Goal: Task Accomplishment & Management: Manage account settings

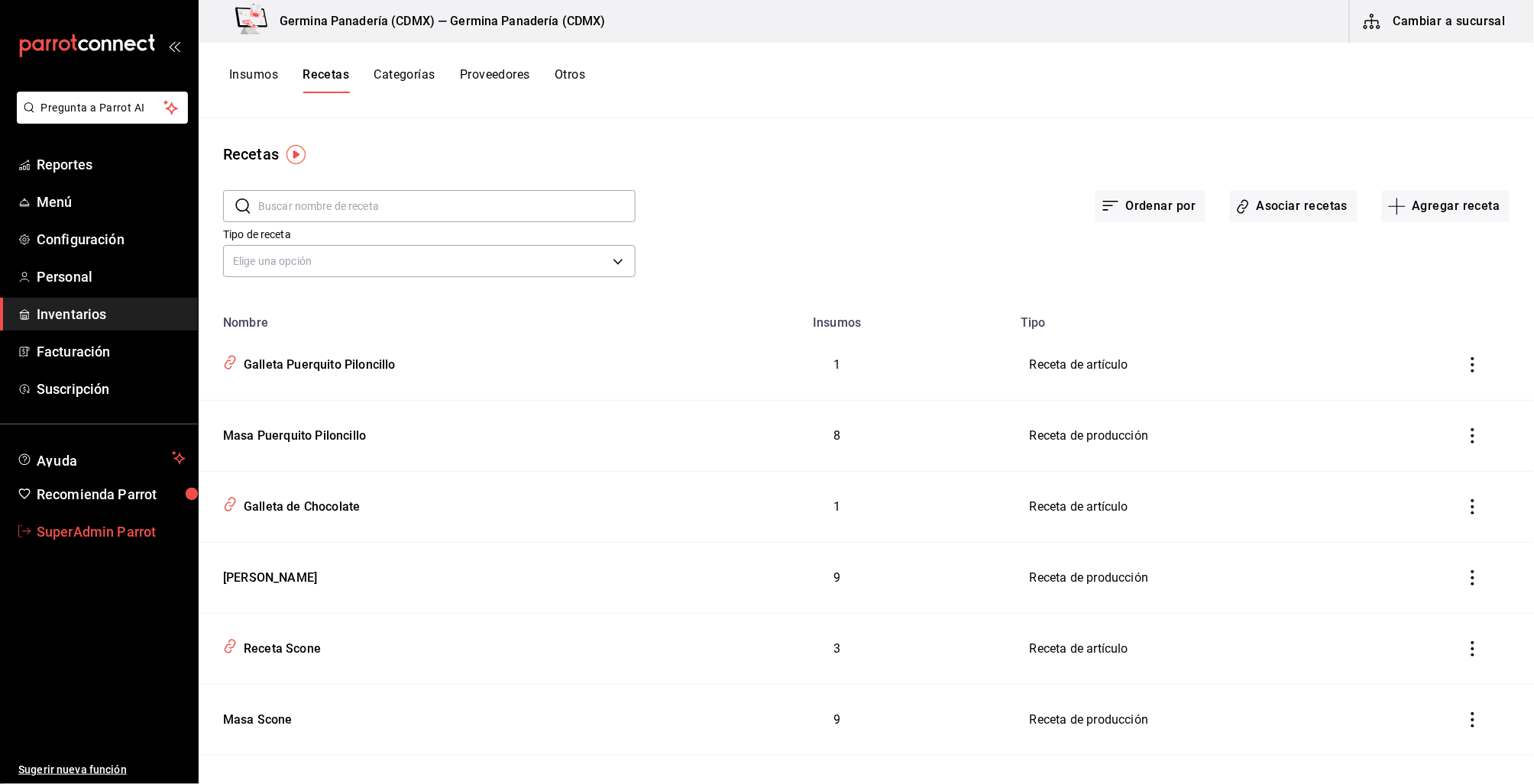
click at [69, 536] on span "SuperAdmin Parrot" at bounding box center [111, 532] width 149 height 21
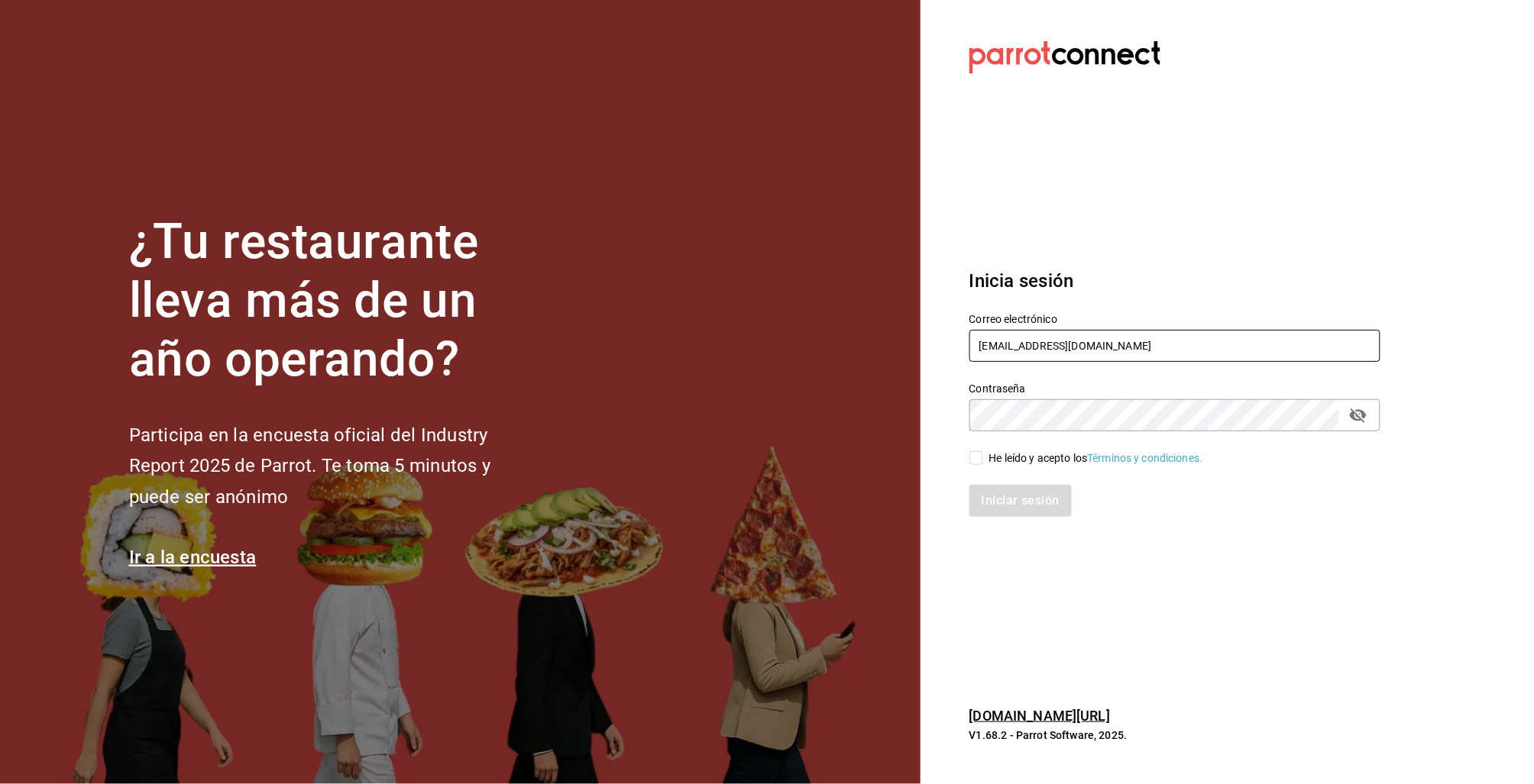
click at [993, 337] on input "germinapanaderia@cdmx.com" at bounding box center [1175, 346] width 411 height 32
click at [1024, 367] on div "Contraseña Contraseña" at bounding box center [1165, 398] width 429 height 67
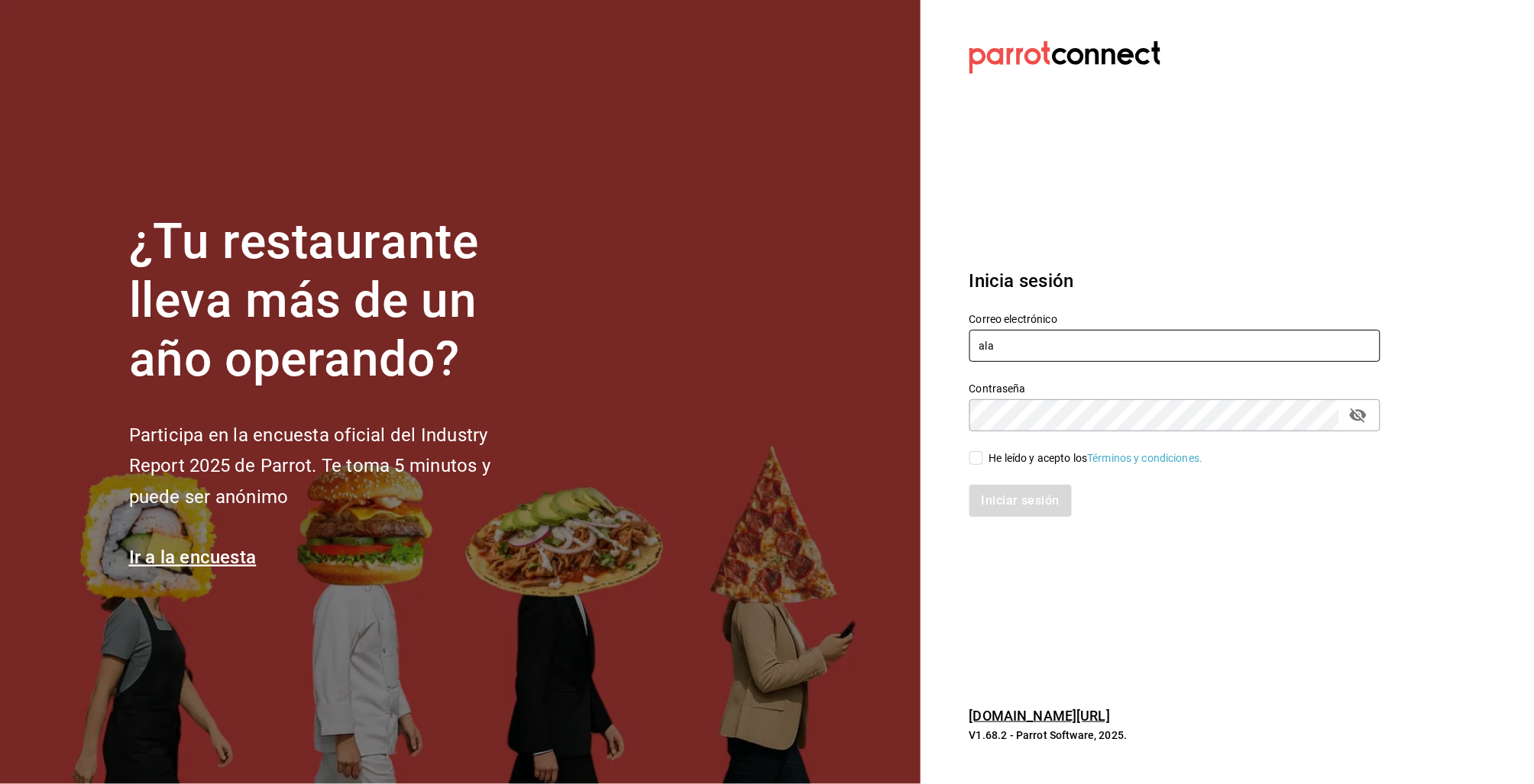
drag, startPoint x: 972, startPoint y: 341, endPoint x: 798, endPoint y: 318, distance: 175.5
click at [798, 318] on div "¿Tu restaurante lleva más de un año operando? Participa en la encuesta oficial …" at bounding box center [767, 392] width 1534 height 784
paste input "bimalabam@qro.com Parr0tConnec7"
click at [1127, 341] on input "alabimalabam@qro.com Parr0tConnec7" at bounding box center [1175, 346] width 411 height 32
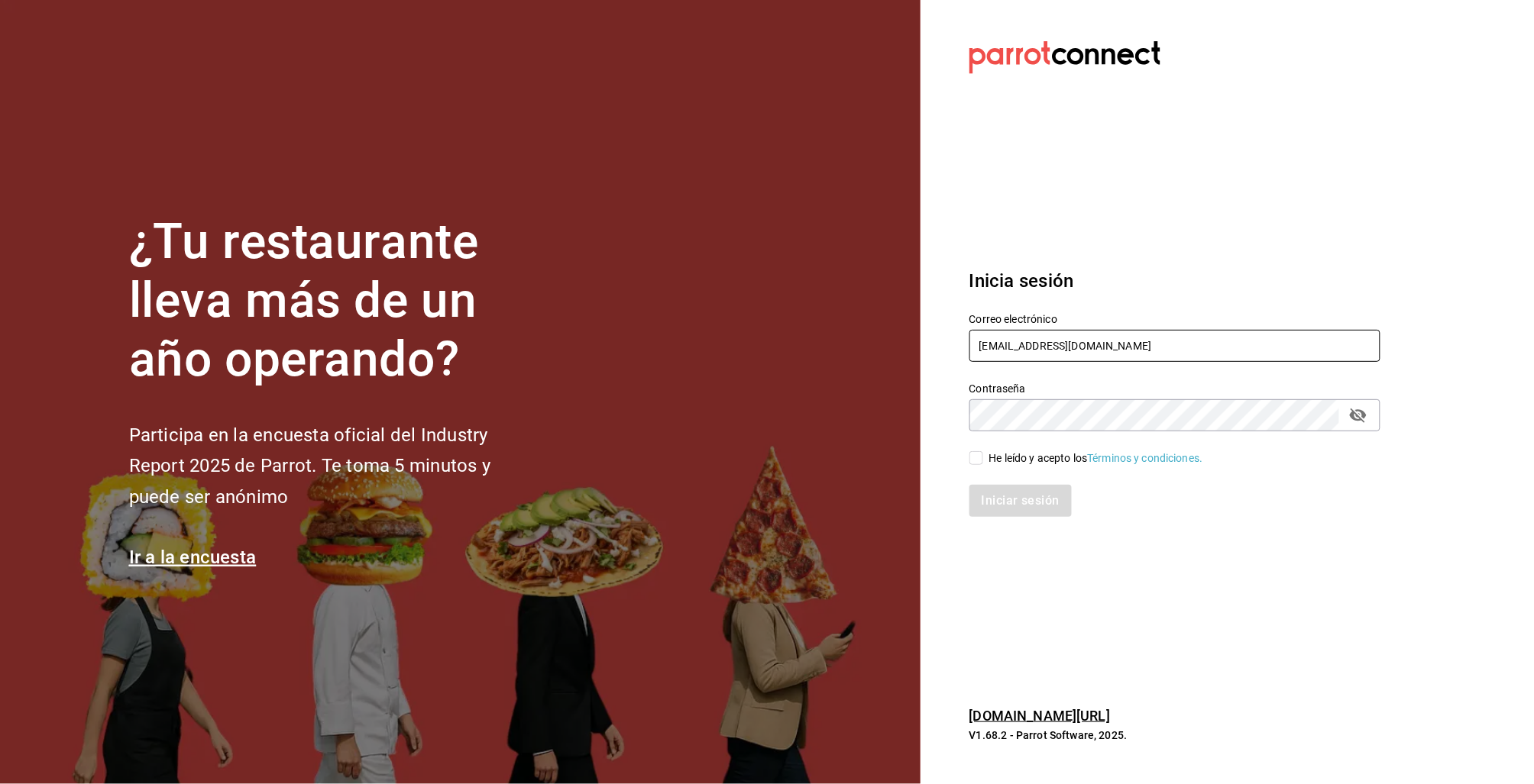
type input "[EMAIL_ADDRESS][DOMAIN_NAME]"
drag, startPoint x: 980, startPoint y: 454, endPoint x: 997, endPoint y: 483, distance: 33.6
click at [980, 454] on input "He leído y acepto los Términos y condiciones." at bounding box center [976, 458] width 14 height 14
checkbox input "true"
click at [1001, 490] on button "Iniciar sesión" at bounding box center [1021, 501] width 103 height 32
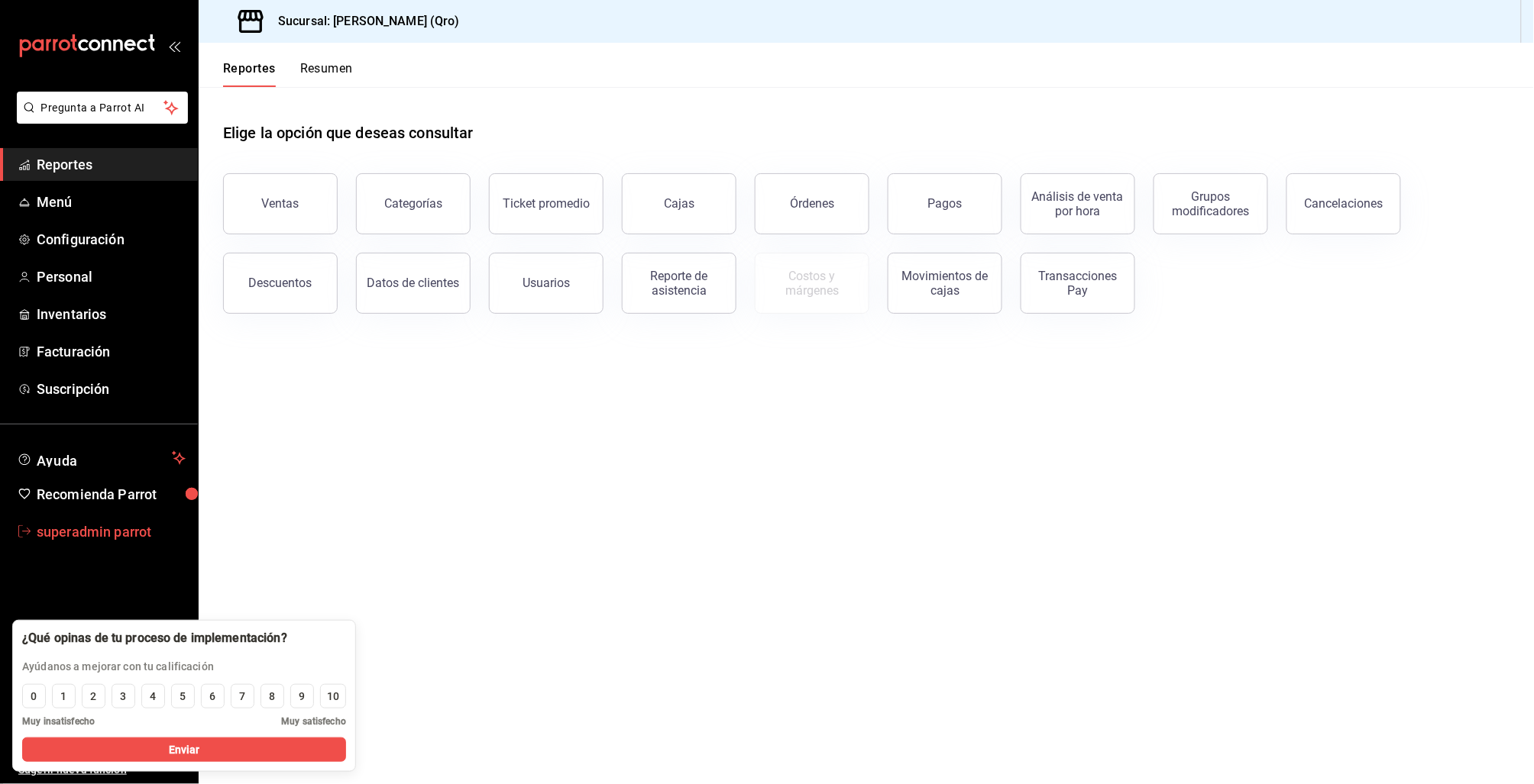
click at [116, 543] on link "superadmin parrot" at bounding box center [99, 532] width 198 height 33
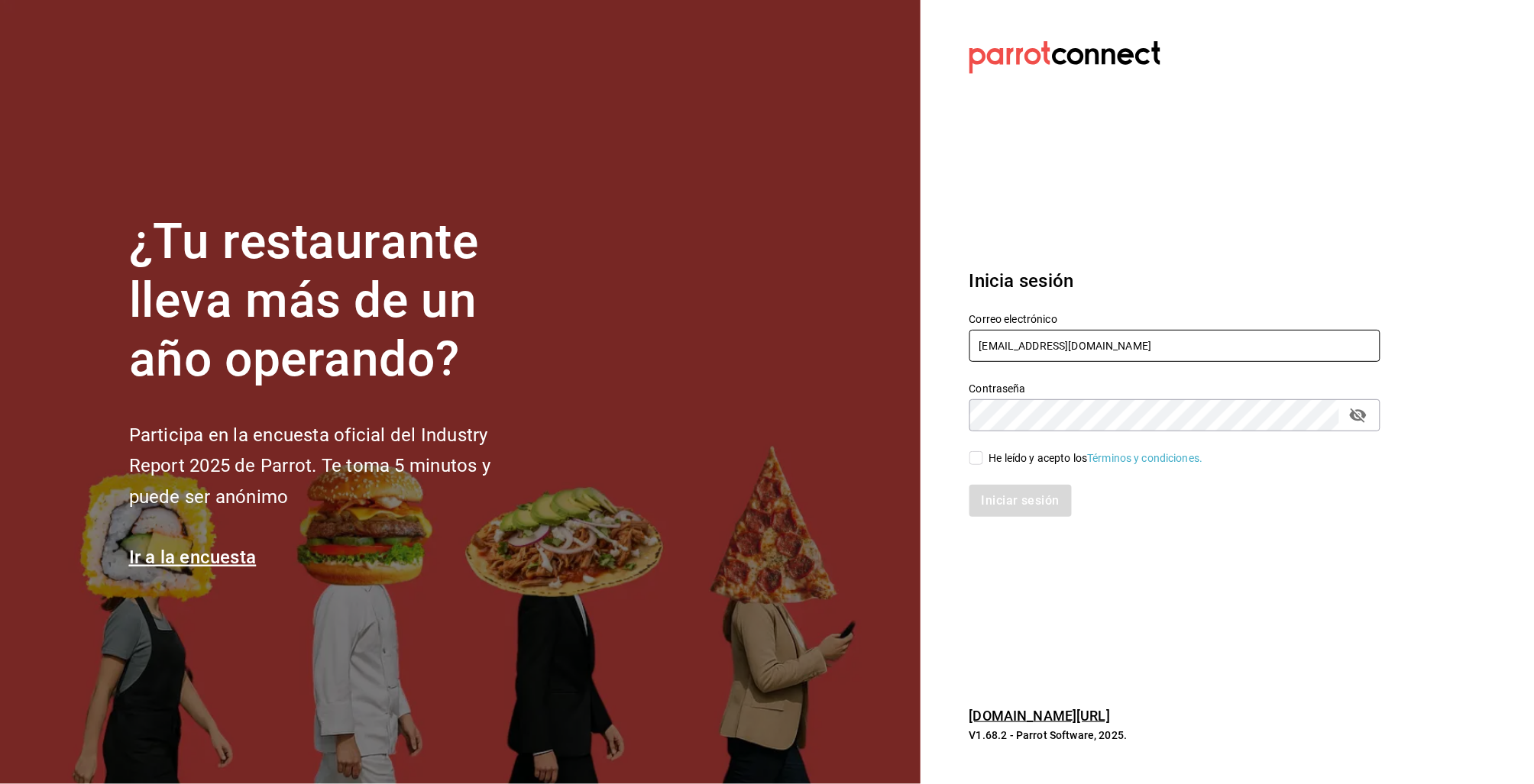
drag, startPoint x: 1044, startPoint y: 339, endPoint x: 1022, endPoint y: 342, distance: 22.2
click at [1043, 339] on input "[EMAIL_ADDRESS][DOMAIN_NAME]" at bounding box center [1175, 346] width 411 height 32
click at [1022, 342] on input "[EMAIL_ADDRESS][DOMAIN_NAME]" at bounding box center [1175, 346] width 411 height 32
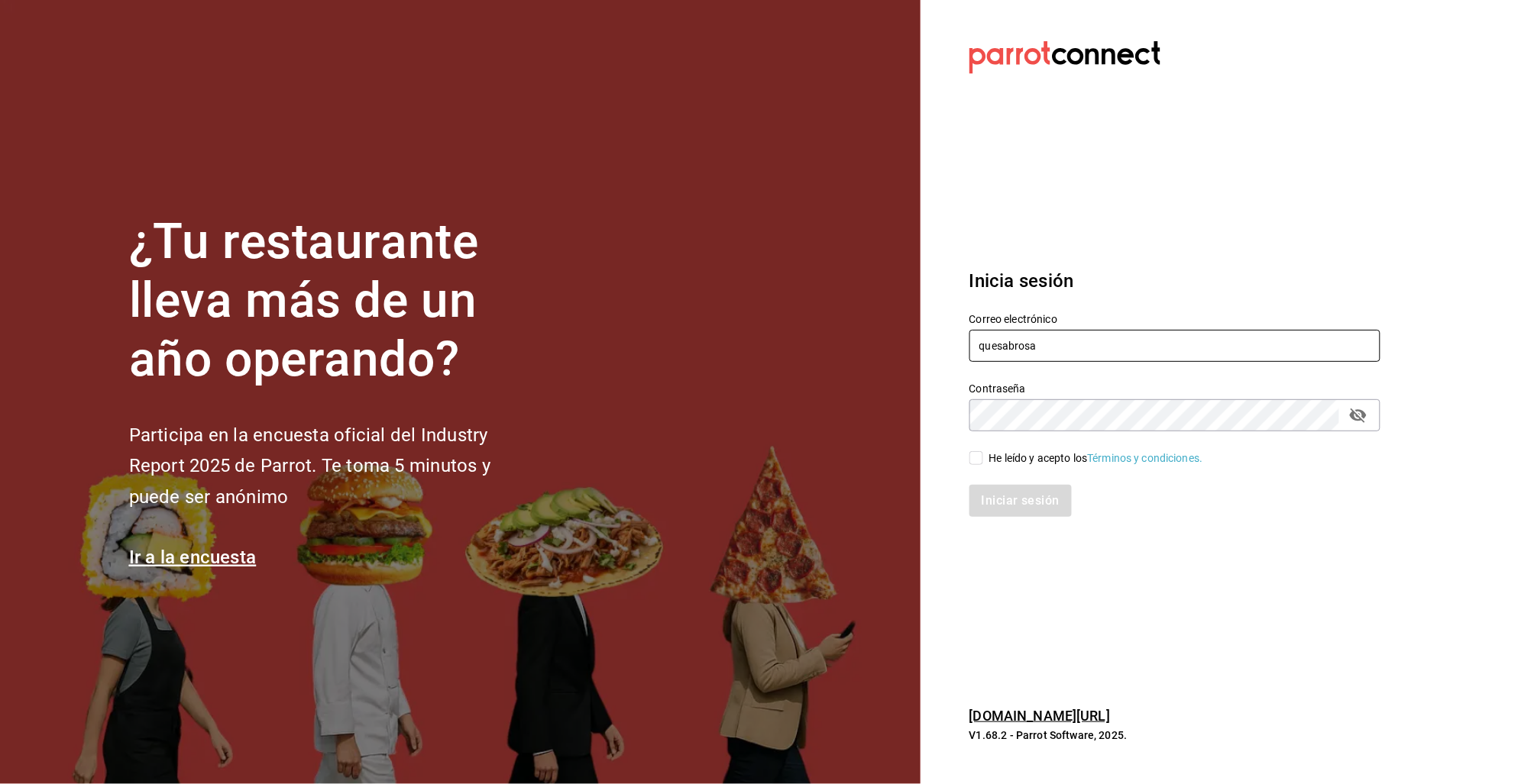
click at [986, 341] on input "quesabrosa" at bounding box center [1175, 346] width 411 height 32
paste input "s@[PERSON_NAME][DOMAIN_NAME] Parr0tConnec7"
click at [1189, 337] on input "[EMAIL_ADDRESS][PERSON_NAME][DOMAIN_NAME] Parr0tConnec7" at bounding box center [1175, 346] width 411 height 32
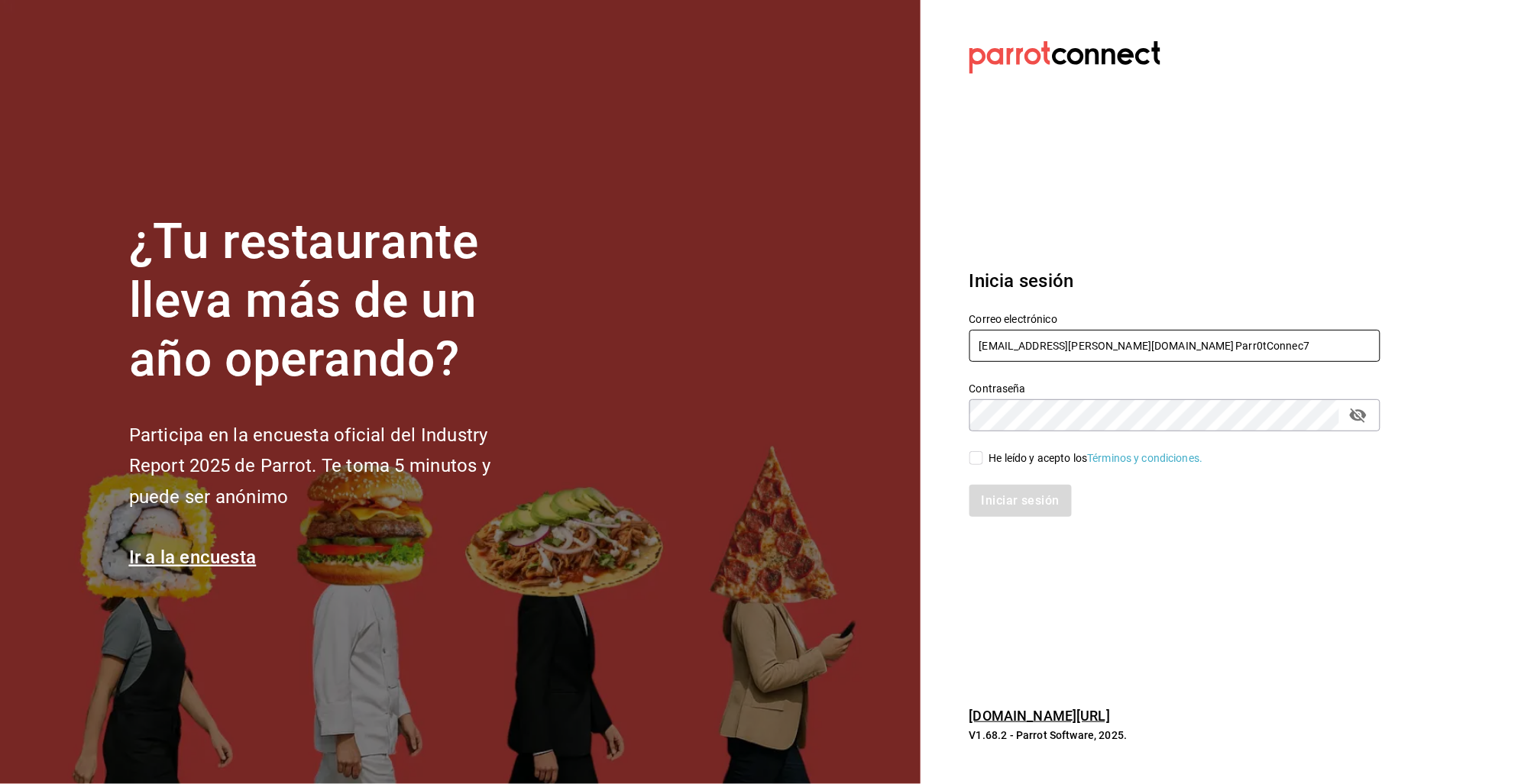
click at [1189, 337] on input "[EMAIL_ADDRESS][PERSON_NAME][DOMAIN_NAME] Parr0tConnec7" at bounding box center [1175, 346] width 411 height 32
click at [1188, 342] on input "[EMAIL_ADDRESS][PERSON_NAME][DOMAIN_NAME] Parr0tConnec7" at bounding box center [1175, 346] width 411 height 32
click at [1187, 342] on input "[EMAIL_ADDRESS][PERSON_NAME][DOMAIN_NAME] Parr0tConnec7" at bounding box center [1175, 346] width 411 height 32
type input "[EMAIL_ADDRESS][PERSON_NAME][DOMAIN_NAME]"
click at [1006, 454] on div "He leído y acepto los Términos y condiciones." at bounding box center [1096, 458] width 214 height 16
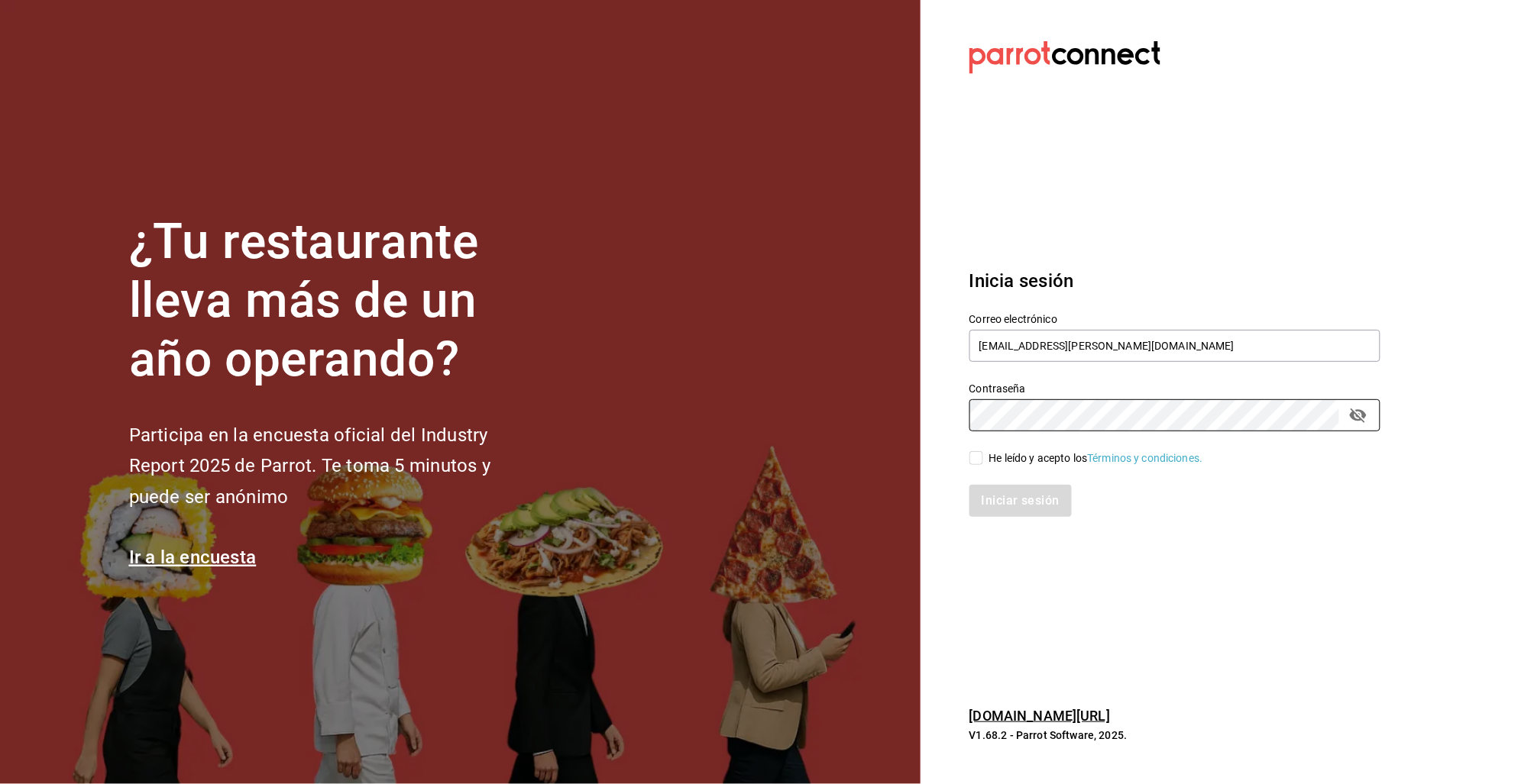
click at [983, 454] on input "He leído y acepto los Términos y condiciones." at bounding box center [976, 458] width 14 height 14
checkbox input "true"
click at [1005, 494] on button "Iniciar sesión" at bounding box center [1021, 501] width 103 height 32
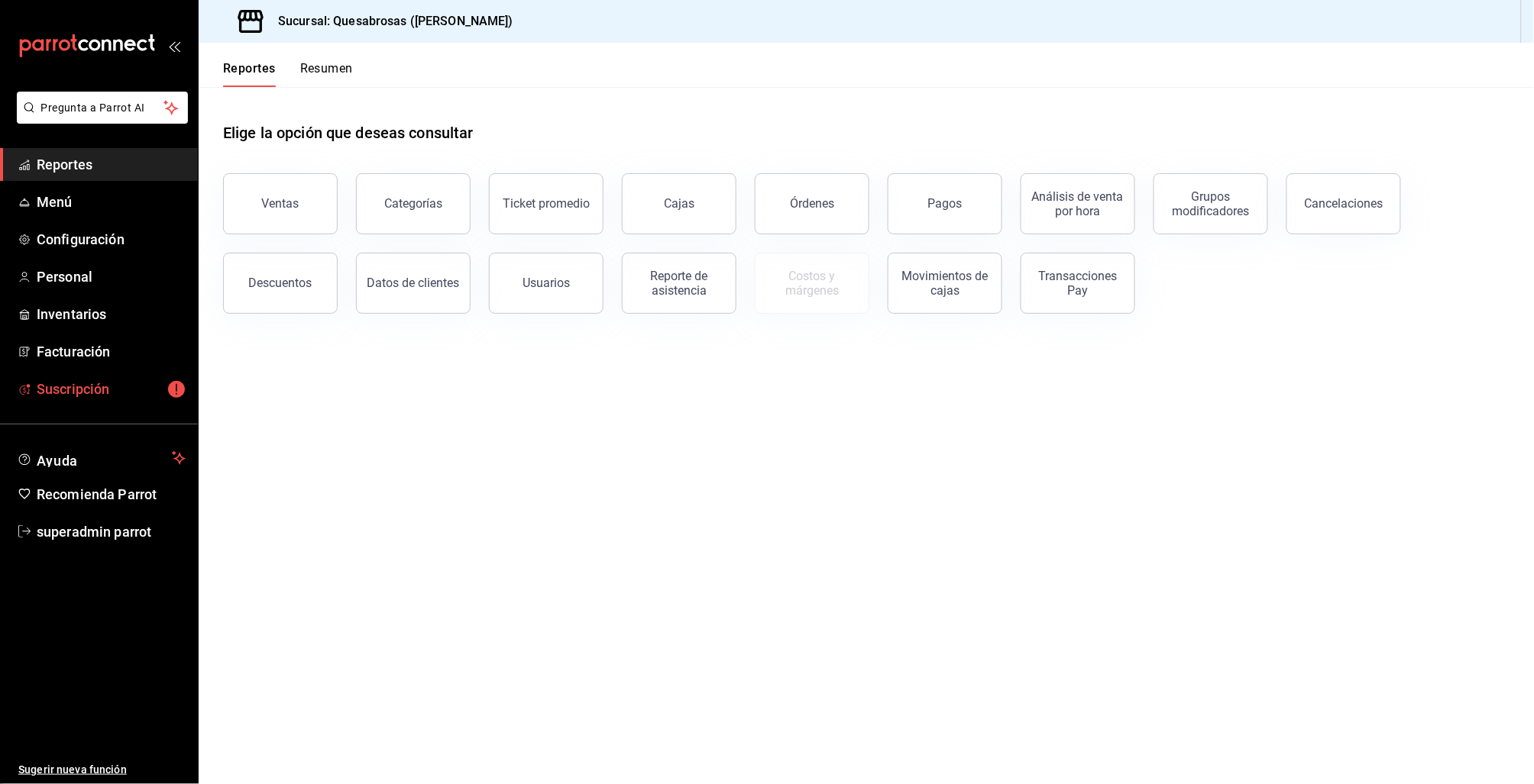
click at [79, 381] on span "Suscripción" at bounding box center [111, 389] width 149 height 21
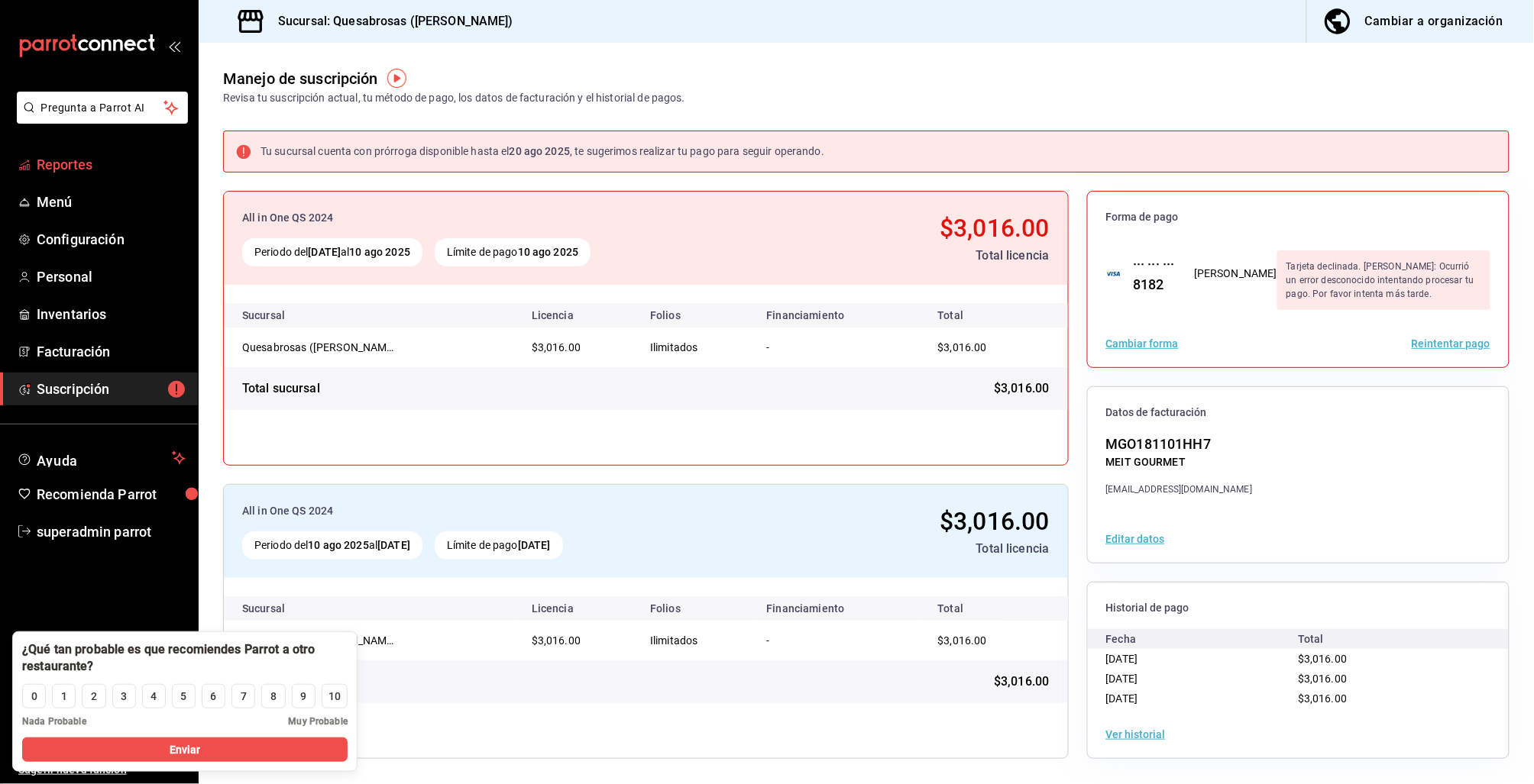
click at [62, 172] on span "Reportes" at bounding box center [111, 165] width 149 height 21
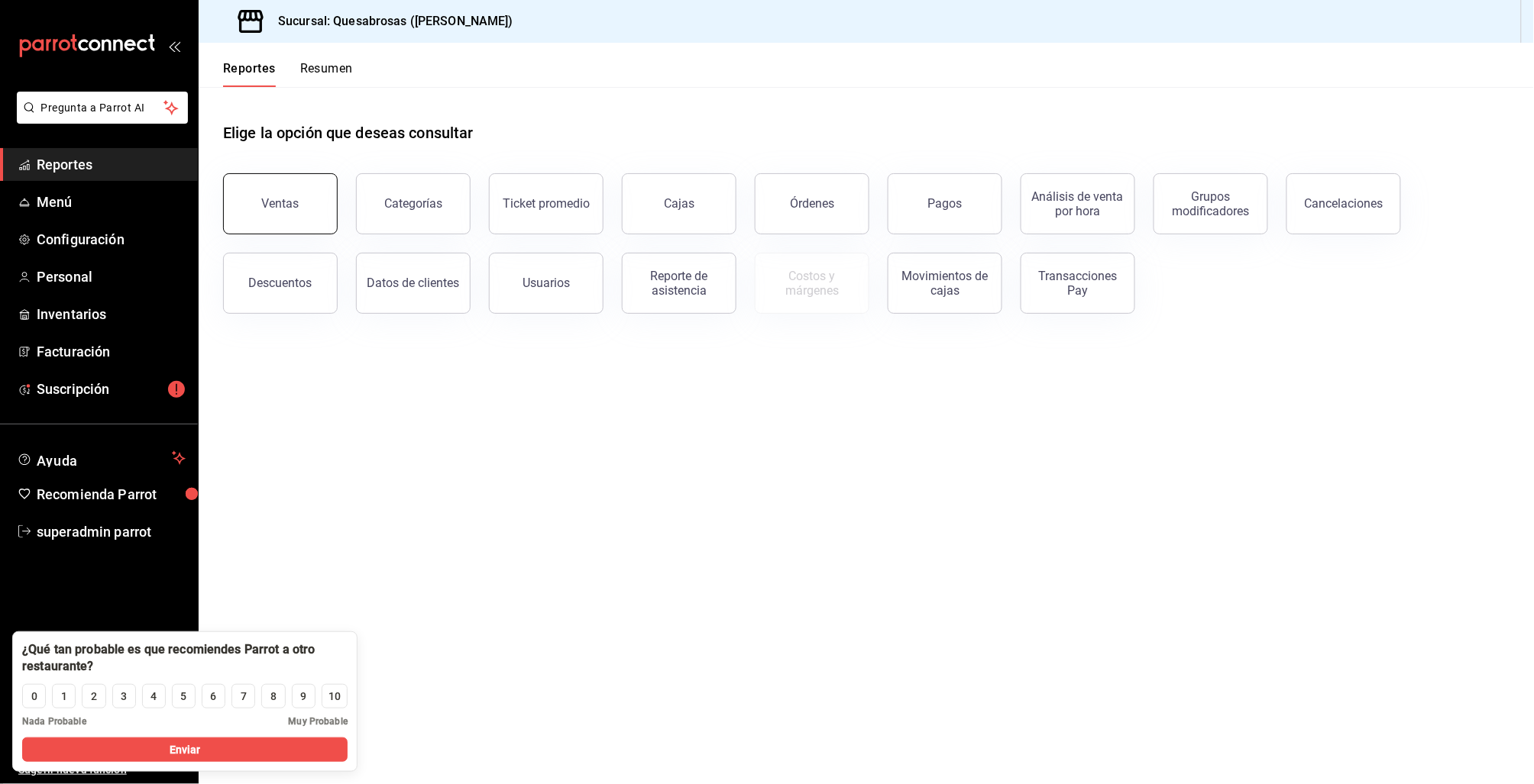
click at [240, 230] on button "Ventas" at bounding box center [280, 204] width 115 height 61
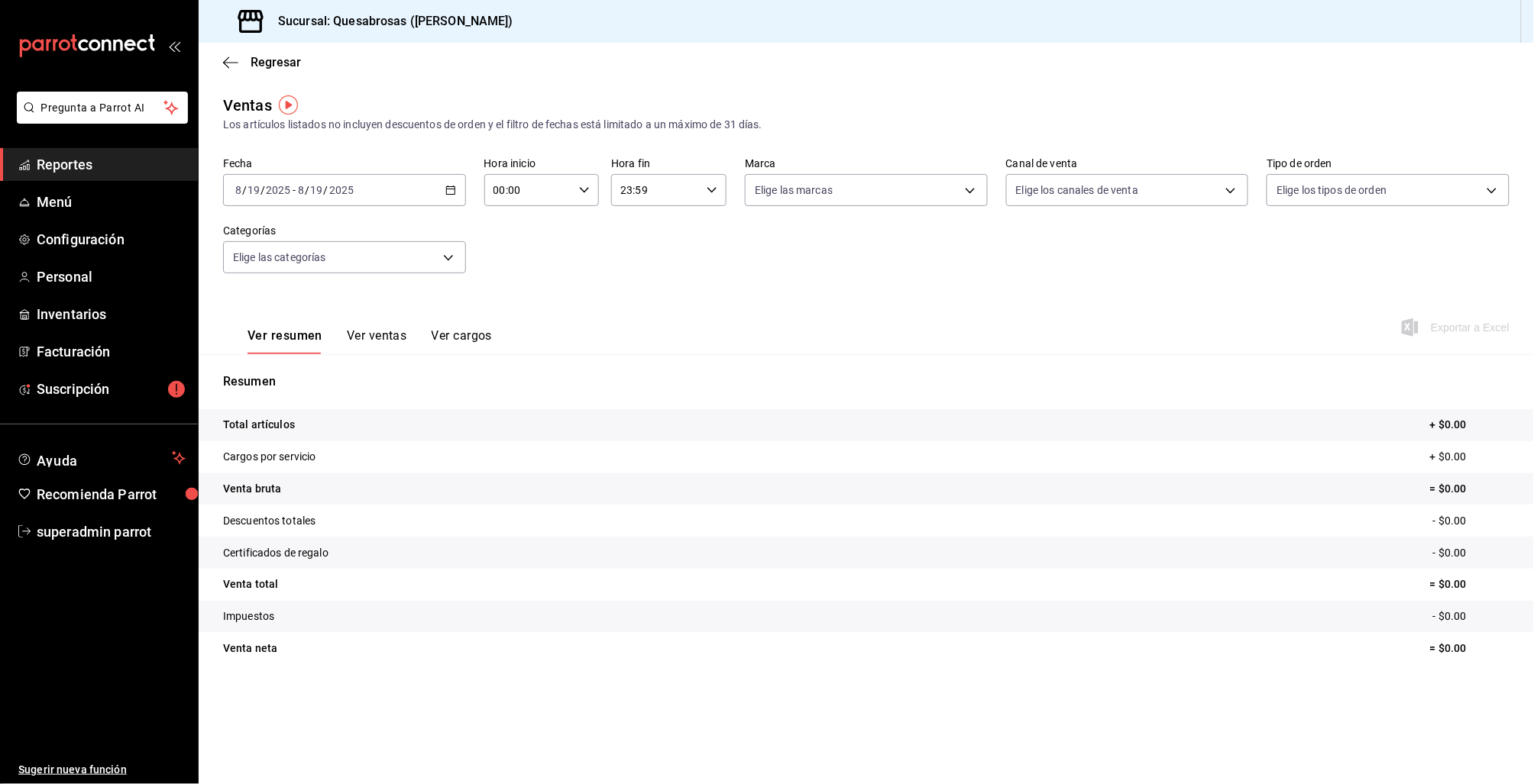
click at [449, 203] on div "2025-08-19 8 / 19 / 2025 - 2025-08-19 8 / 19 / 2025" at bounding box center [344, 190] width 243 height 32
click at [293, 338] on span "Mes actual" at bounding box center [295, 339] width 119 height 16
click at [452, 200] on div "2025-08-01 8 / 1 / 2025 - 2025-08-19 8 / 19 / 2025" at bounding box center [344, 190] width 243 height 32
click at [291, 372] on span "Rango de fechas" at bounding box center [295, 374] width 119 height 16
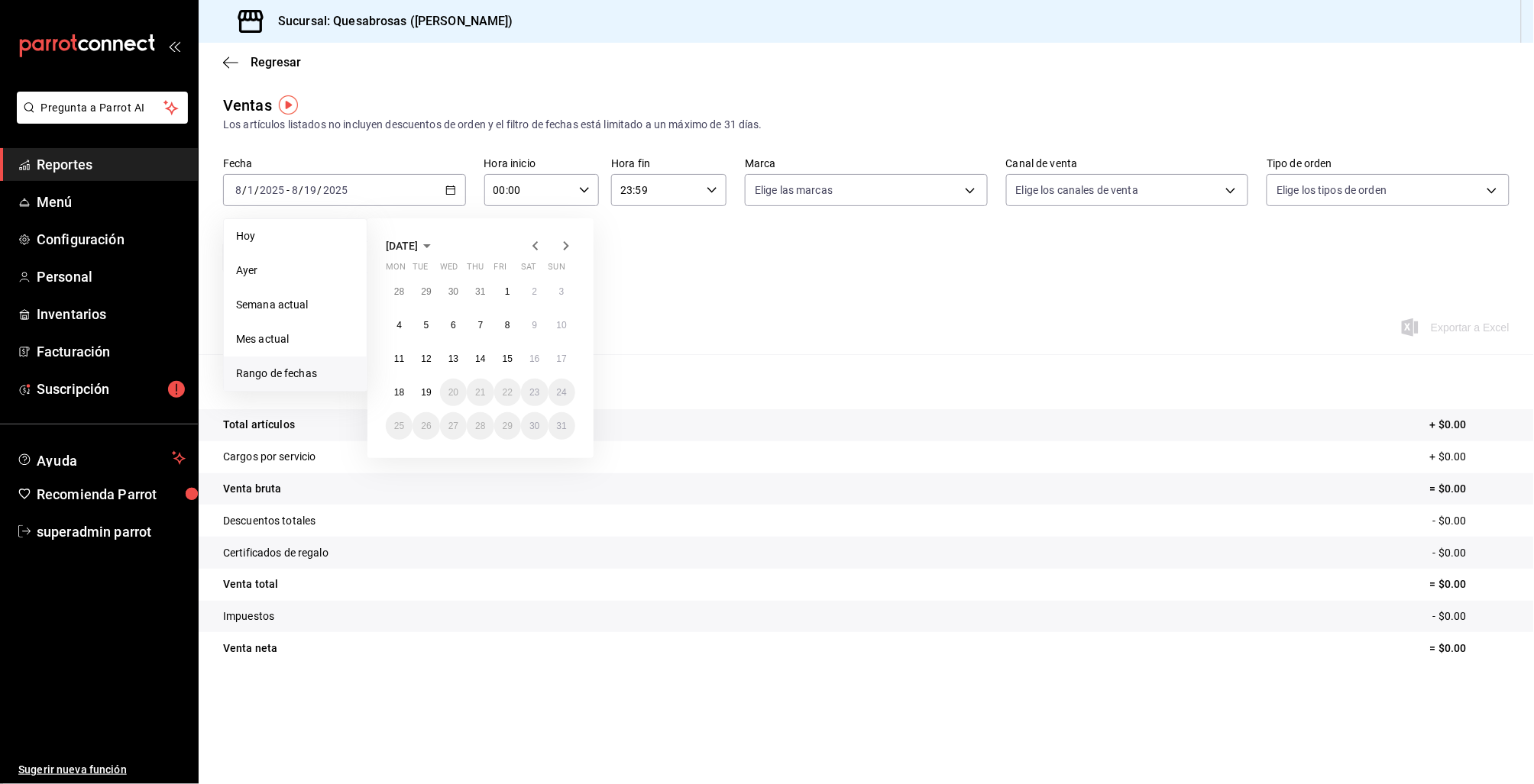
click at [535, 245] on icon "button" at bounding box center [535, 245] width 18 height 18
click at [426, 287] on abbr "1" at bounding box center [427, 291] width 6 height 10
click at [474, 427] on button "31" at bounding box center [480, 426] width 27 height 28
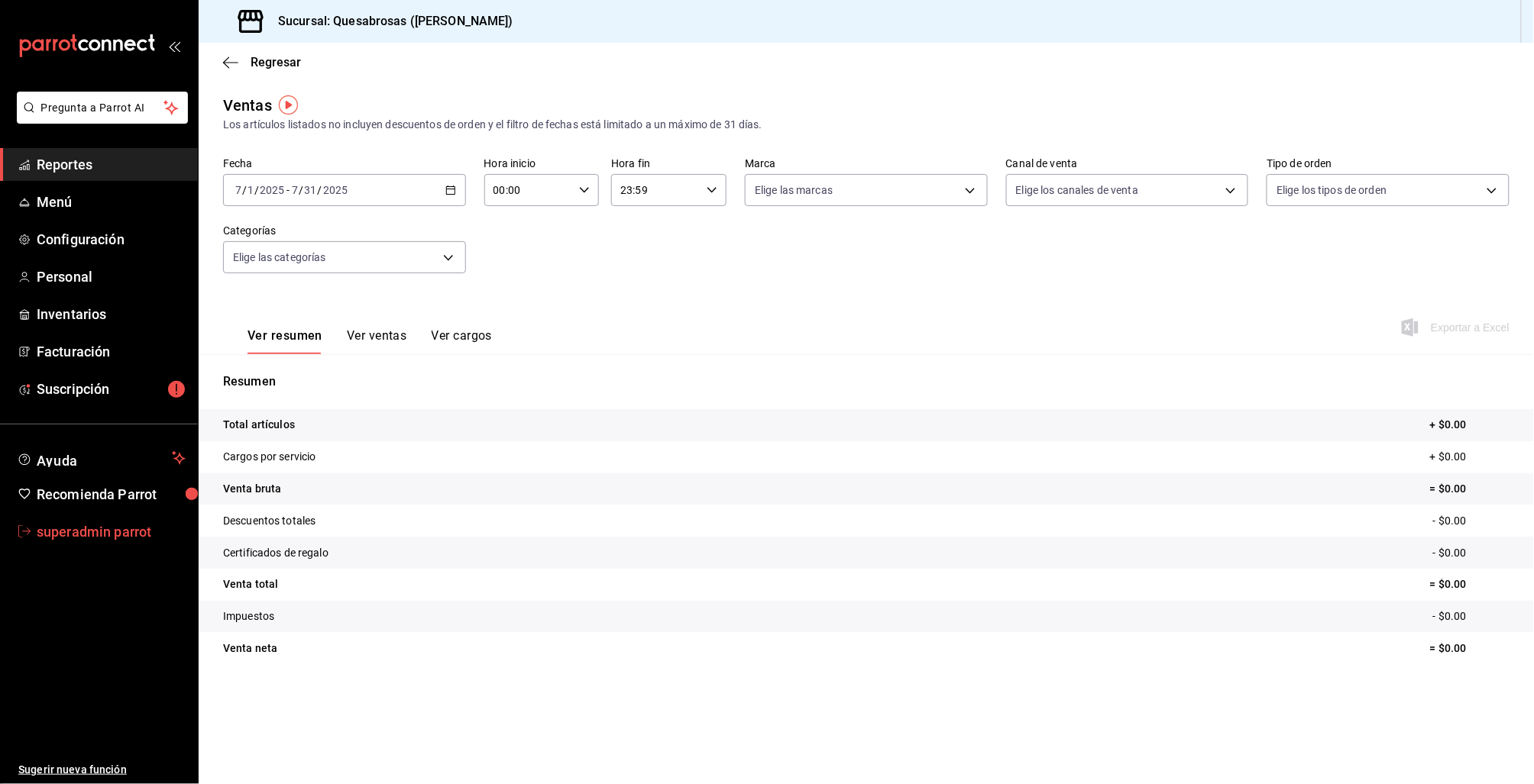
click at [81, 523] on span "superadmin parrot" at bounding box center [111, 532] width 149 height 21
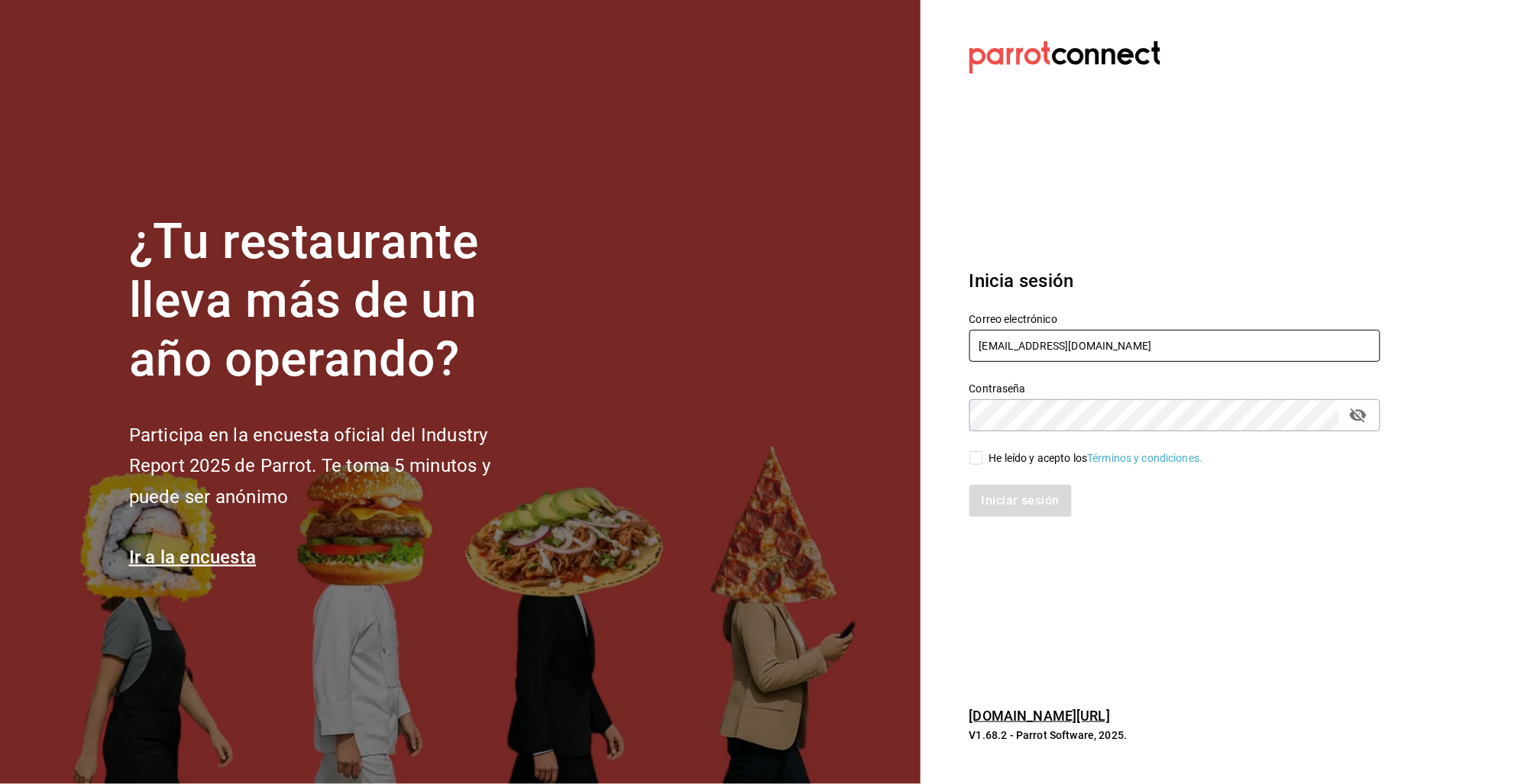
click at [1022, 337] on input "[EMAIL_ADDRESS][DOMAIN_NAME]" at bounding box center [1175, 346] width 411 height 32
click at [1021, 337] on input "[EMAIL_ADDRESS][DOMAIN_NAME]" at bounding box center [1175, 346] width 411 height 32
drag, startPoint x: 1036, startPoint y: 346, endPoint x: 858, endPoint y: 341, distance: 178.1
click at [860, 341] on div "¿Tu restaurante lleva más de un año operando? Participa en la encuesta oficial …" at bounding box center [767, 392] width 1534 height 784
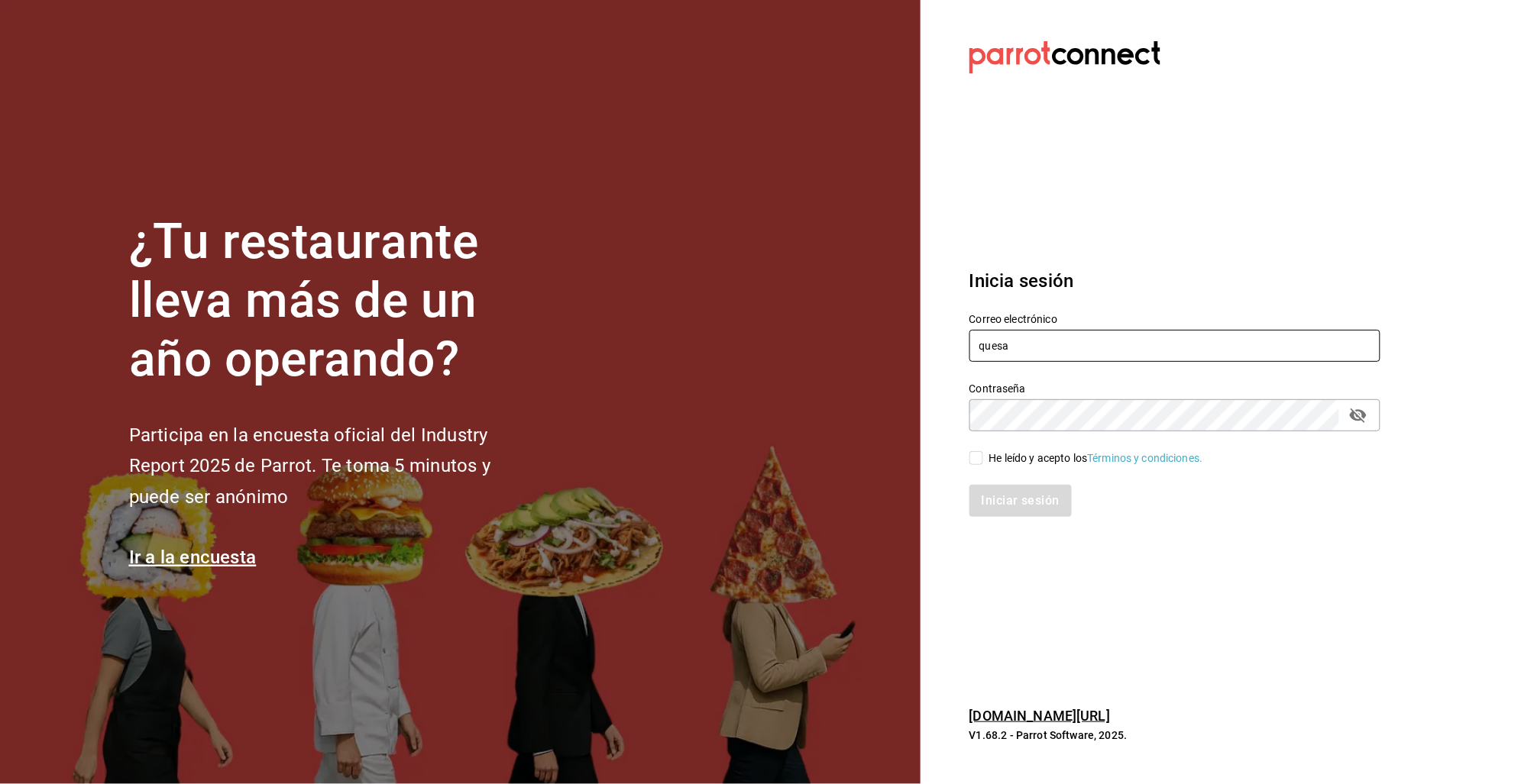
paste input "brosas@venustiano.com Parr0tConnec7"
click at [1150, 346] on input "[EMAIL_ADDRESS][PERSON_NAME][DOMAIN_NAME] Parr0tConnec7" at bounding box center [1175, 346] width 411 height 32
type input "[EMAIL_ADDRESS][PERSON_NAME][DOMAIN_NAME]"
click at [1033, 464] on div "He leído y acepto los Términos y condiciones." at bounding box center [1096, 458] width 214 height 16
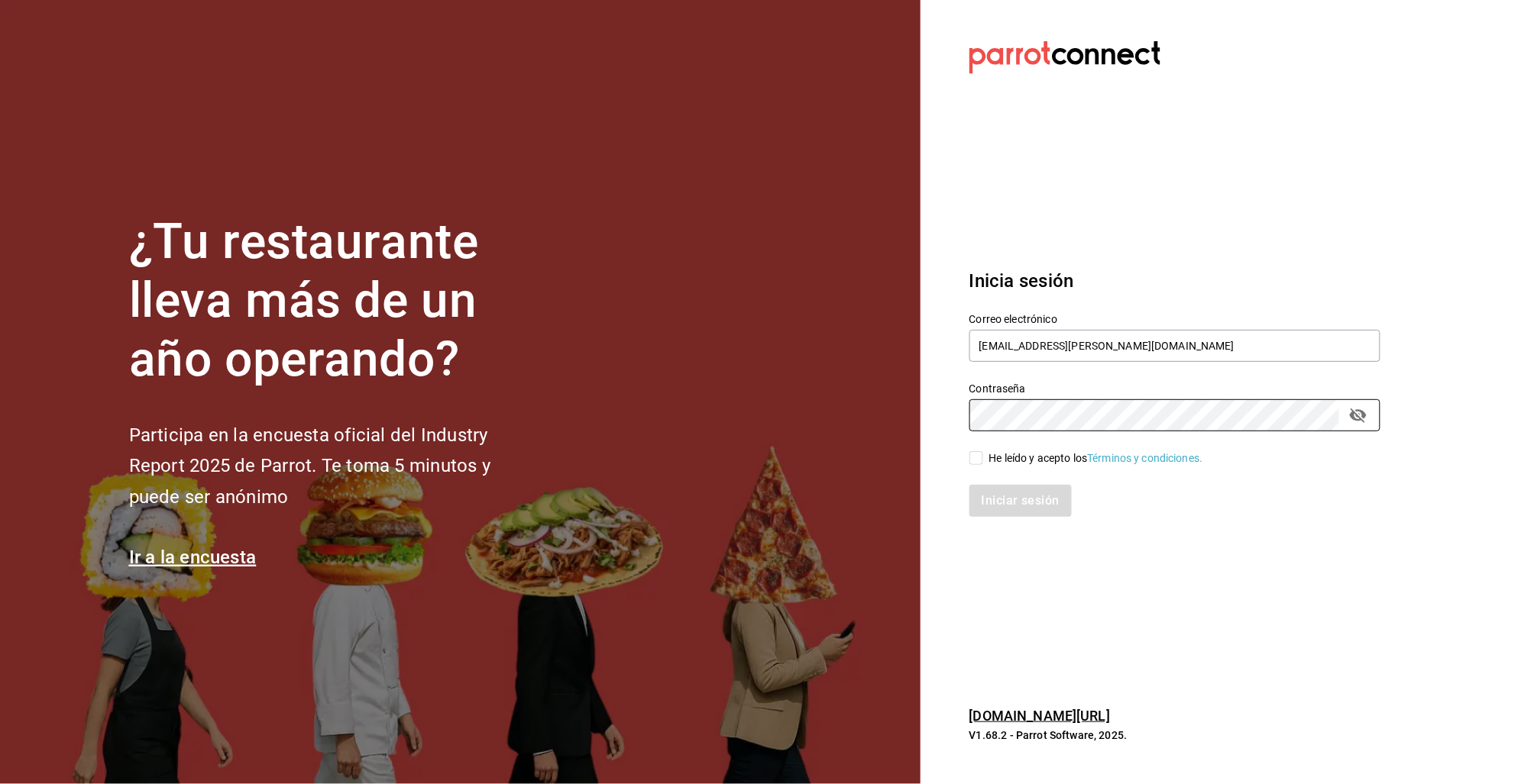
click at [983, 464] on input "He leído y acepto los Términos y condiciones." at bounding box center [976, 458] width 14 height 14
checkbox input "true"
click at [1029, 507] on button "Iniciar sesión" at bounding box center [1021, 501] width 103 height 32
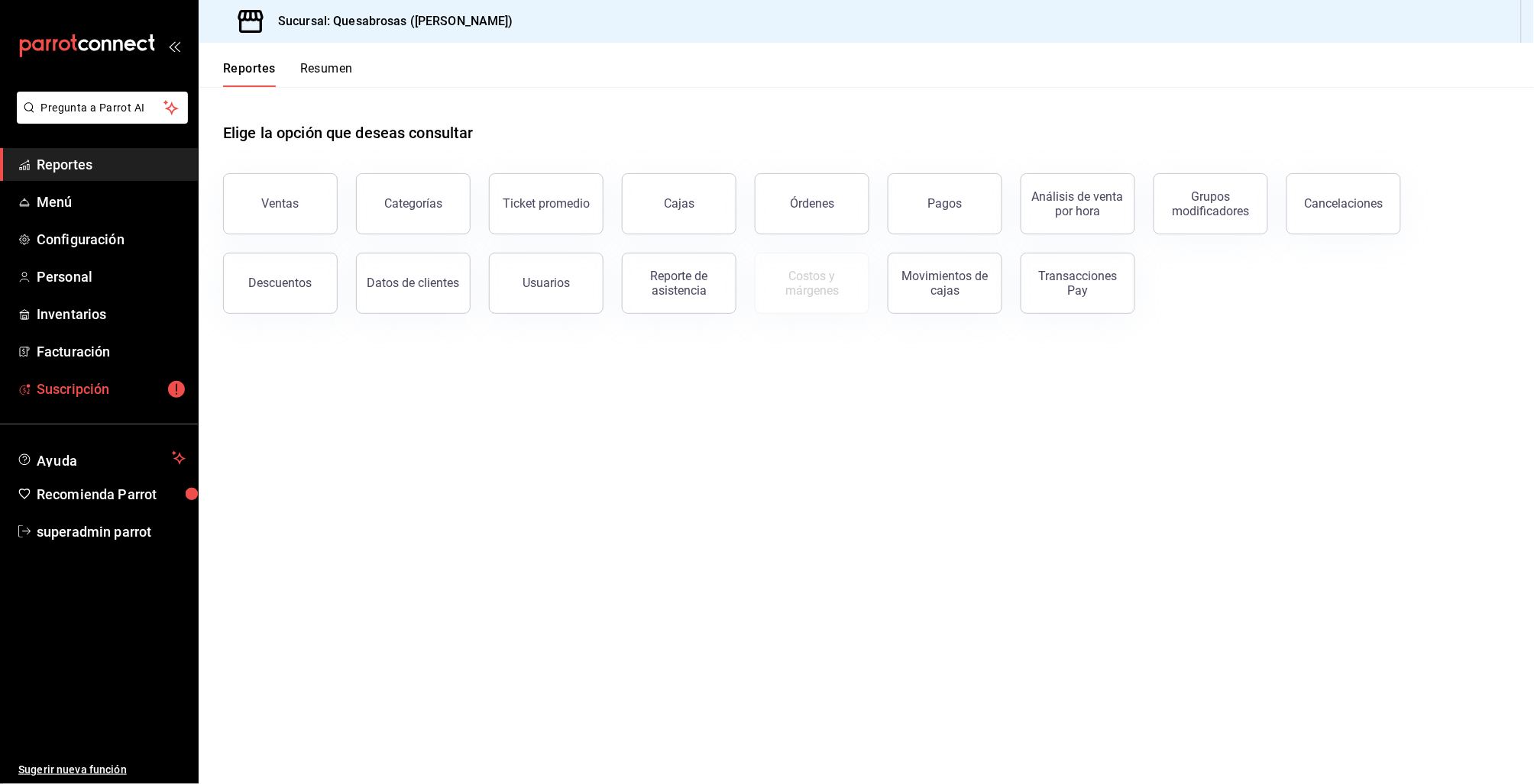
click at [147, 400] on link "Suscripción" at bounding box center [99, 388] width 198 height 33
